Goal: Task Accomplishment & Management: Use online tool/utility

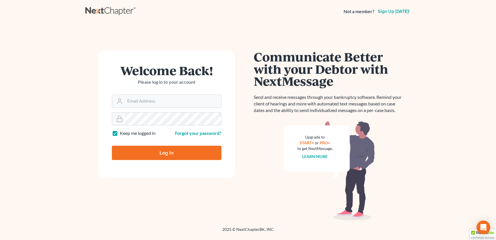
type input "[EMAIL_ADDRESS][DOMAIN_NAME]"
click at [146, 149] on input "Log In" at bounding box center [167, 153] width 110 height 14
type input "Thinking..."
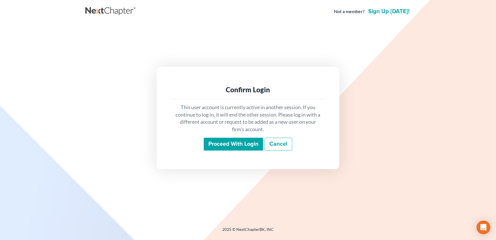
click at [214, 139] on input "Proceed with login" at bounding box center [233, 144] width 59 height 13
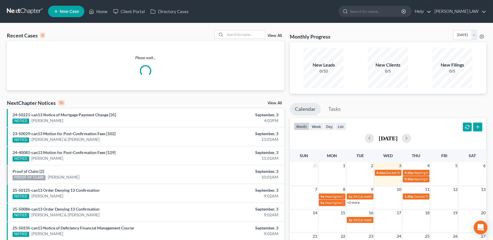
click at [236, 40] on div "Recent Cases 0 View All" at bounding box center [145, 35] width 277 height 11
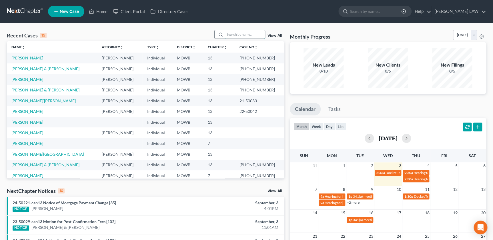
click at [237, 37] on input "search" at bounding box center [245, 34] width 40 height 8
type input "[PERSON_NAME]"
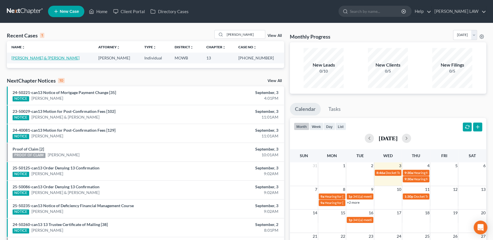
click at [27, 58] on link "[PERSON_NAME] & [PERSON_NAME]" at bounding box center [45, 57] width 68 height 5
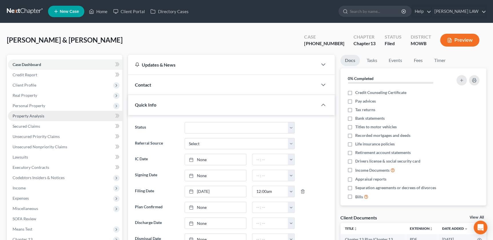
scroll to position [19, 0]
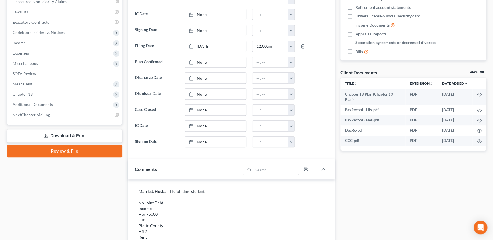
scroll to position [145, 0]
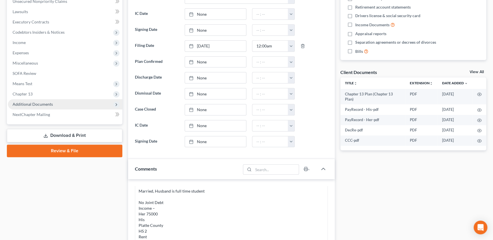
click at [47, 103] on span "Additional Documents" at bounding box center [33, 104] width 40 height 5
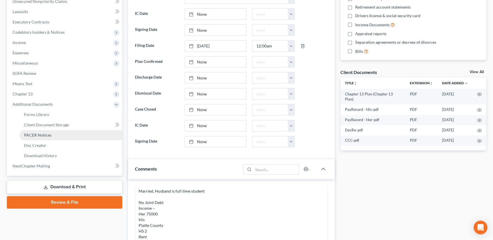
click at [38, 133] on span "PACER Notices" at bounding box center [37, 135] width 27 height 5
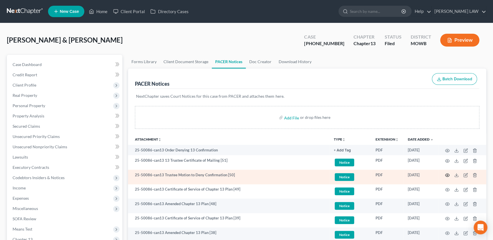
click at [448, 173] on icon "button" at bounding box center [447, 175] width 5 height 5
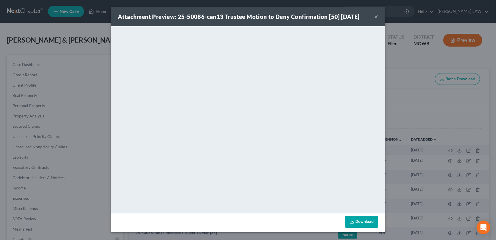
click at [376, 19] on button "×" at bounding box center [376, 16] width 4 height 7
